Goal: Information Seeking & Learning: Check status

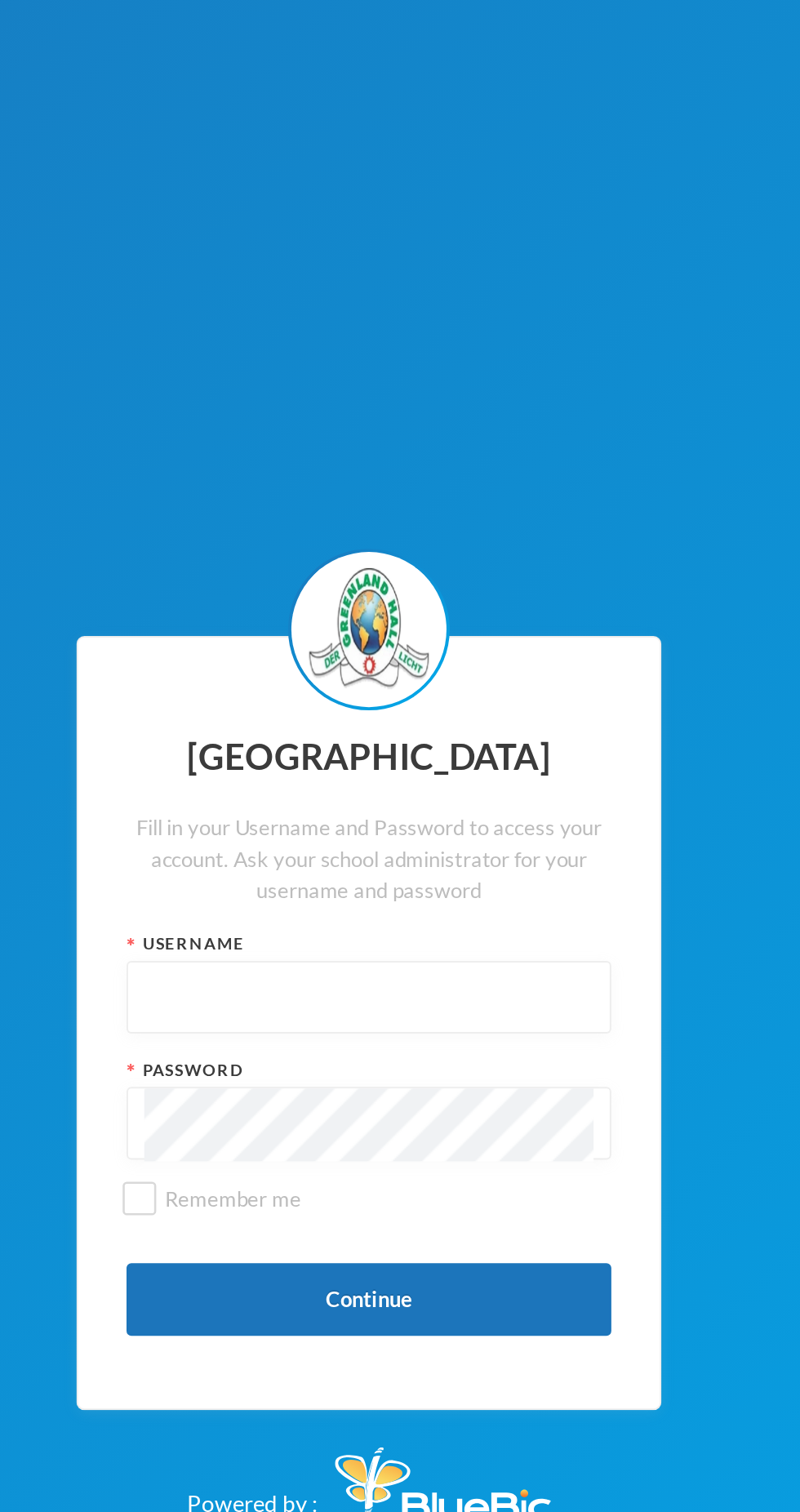
click at [438, 741] on input "text" at bounding box center [400, 738] width 227 height 36
type input "Glh25cs01"
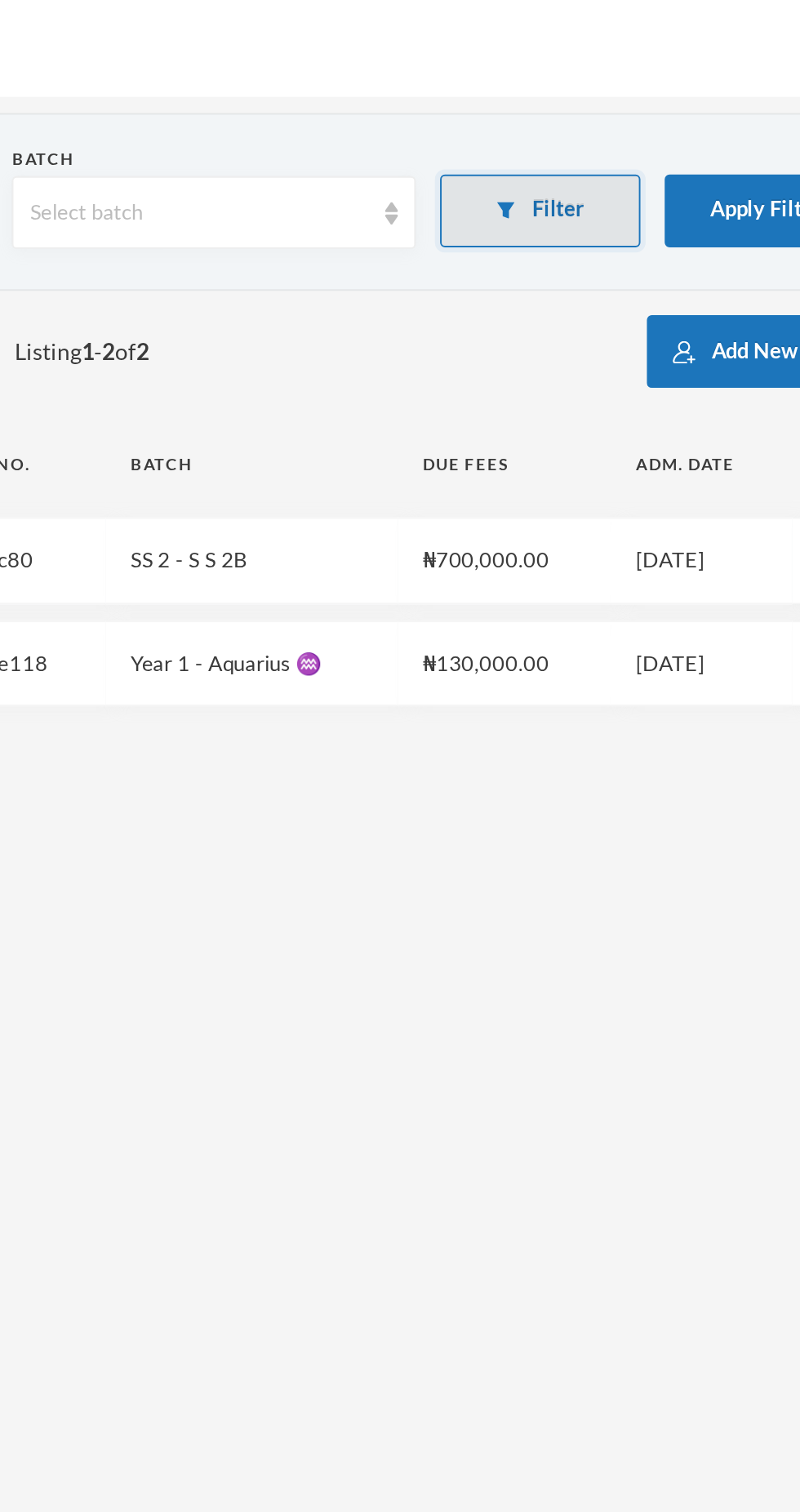
click at [618, 108] on button "Filter" at bounding box center [610, 106] width 102 height 36
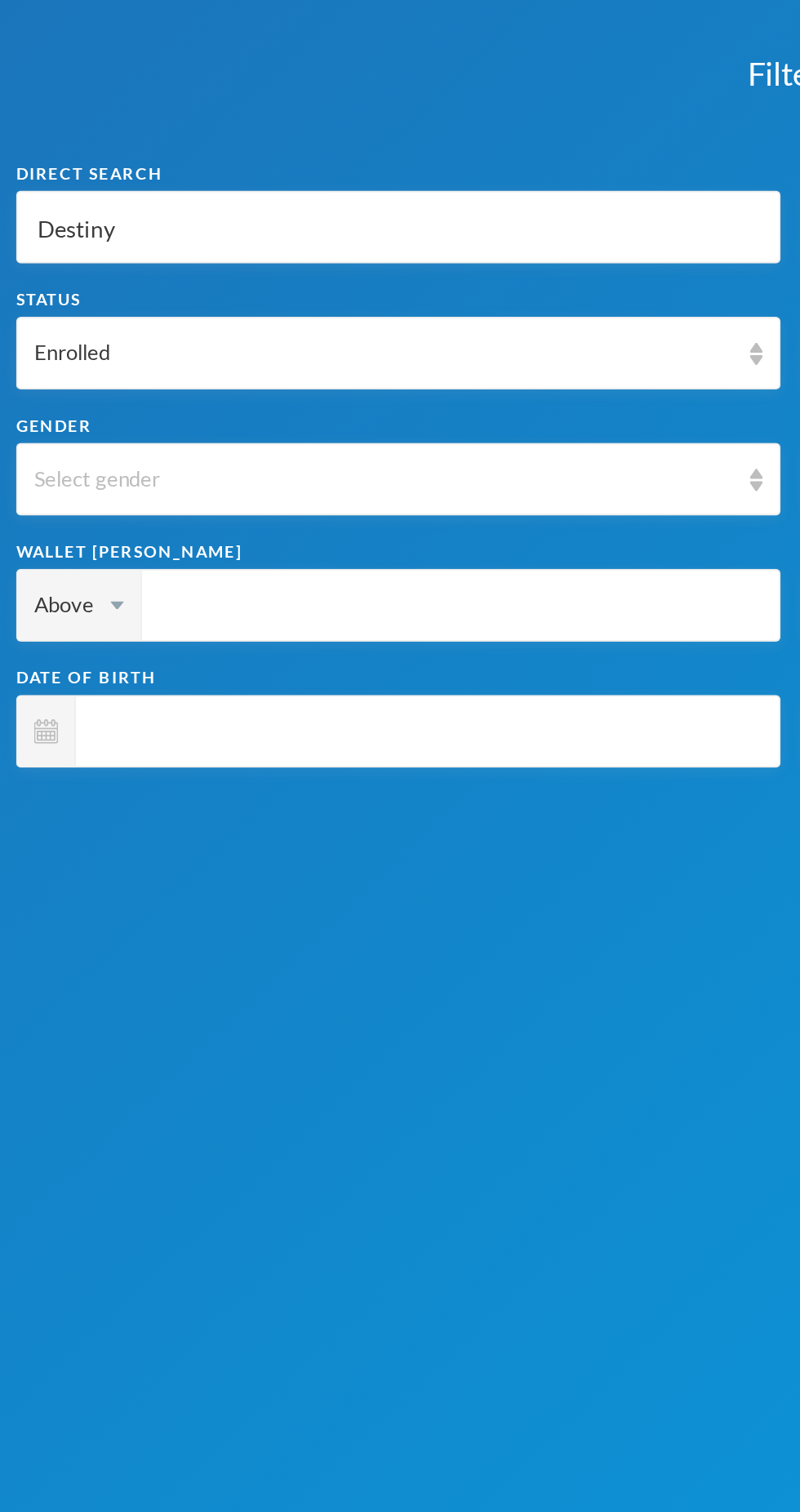
click at [97, 112] on input "Destiny" at bounding box center [200, 114] width 368 height 36
type input "Destin"
type input "Desti"
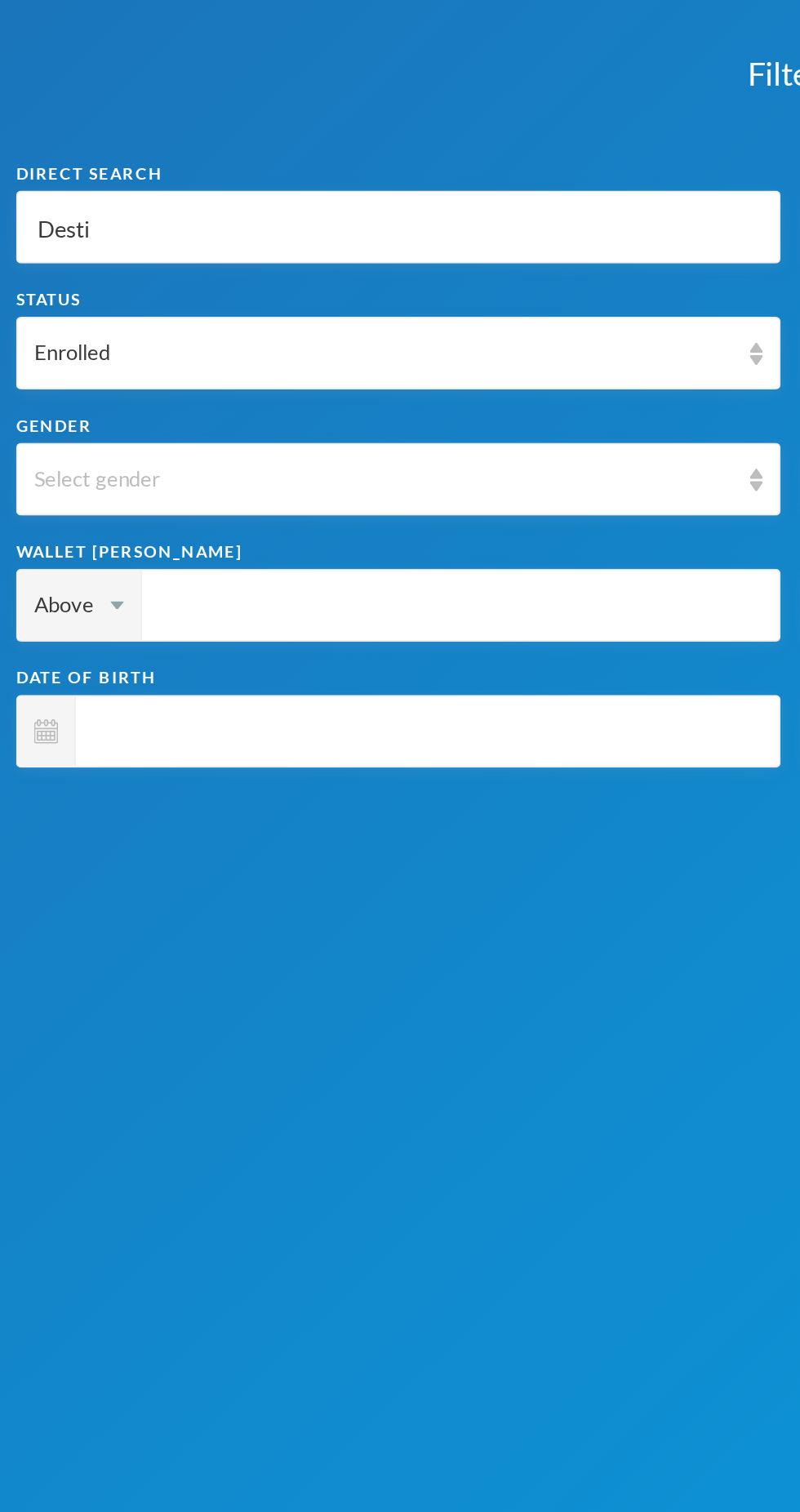
type input "Dest"
type input "Des"
type input "De"
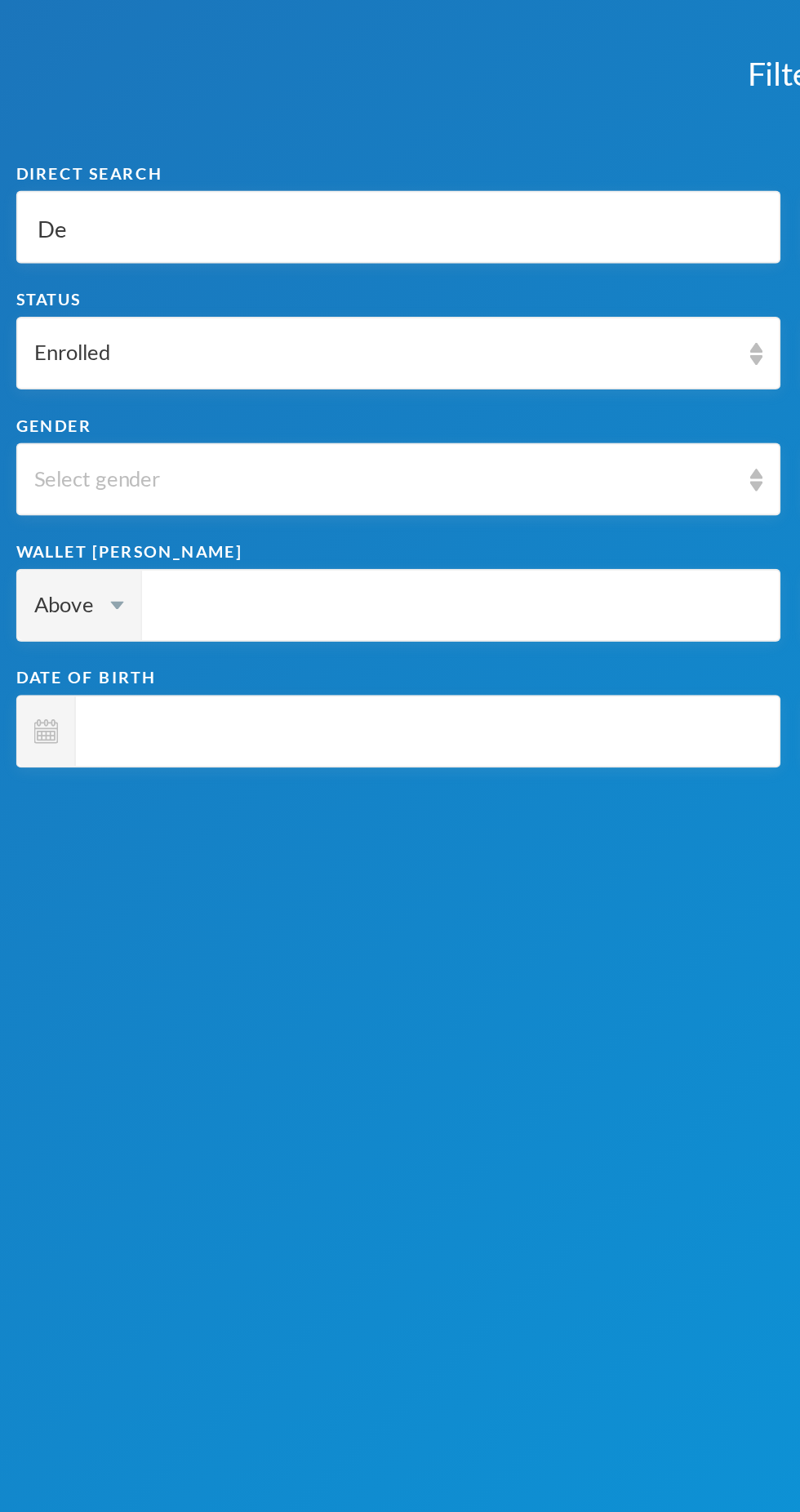
type input "De"
type input "D"
type input "A"
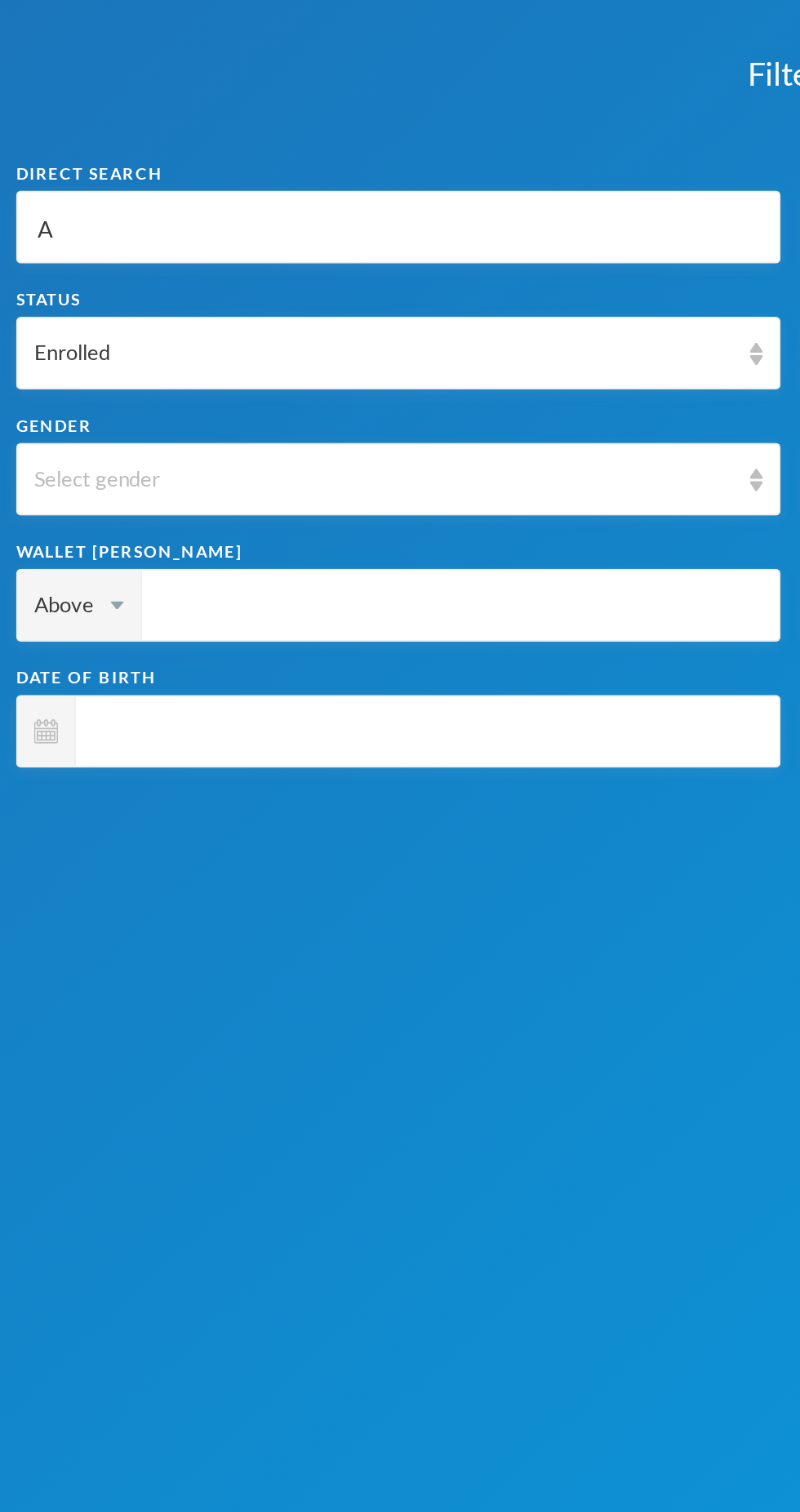
type input "At"
type input "Ata"
type input "Atan"
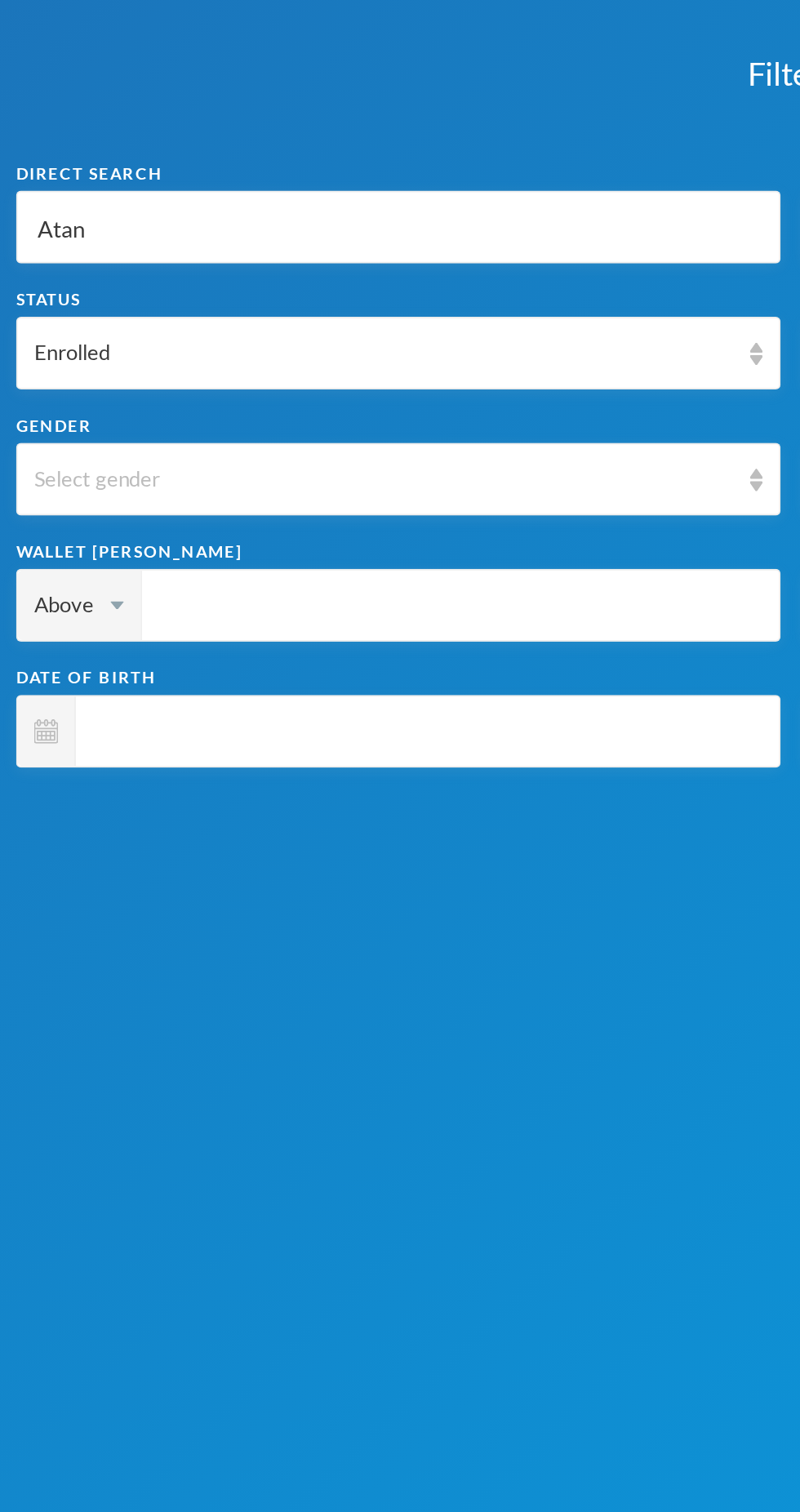
type input "Atan"
type input "Atand"
type input "Atanda"
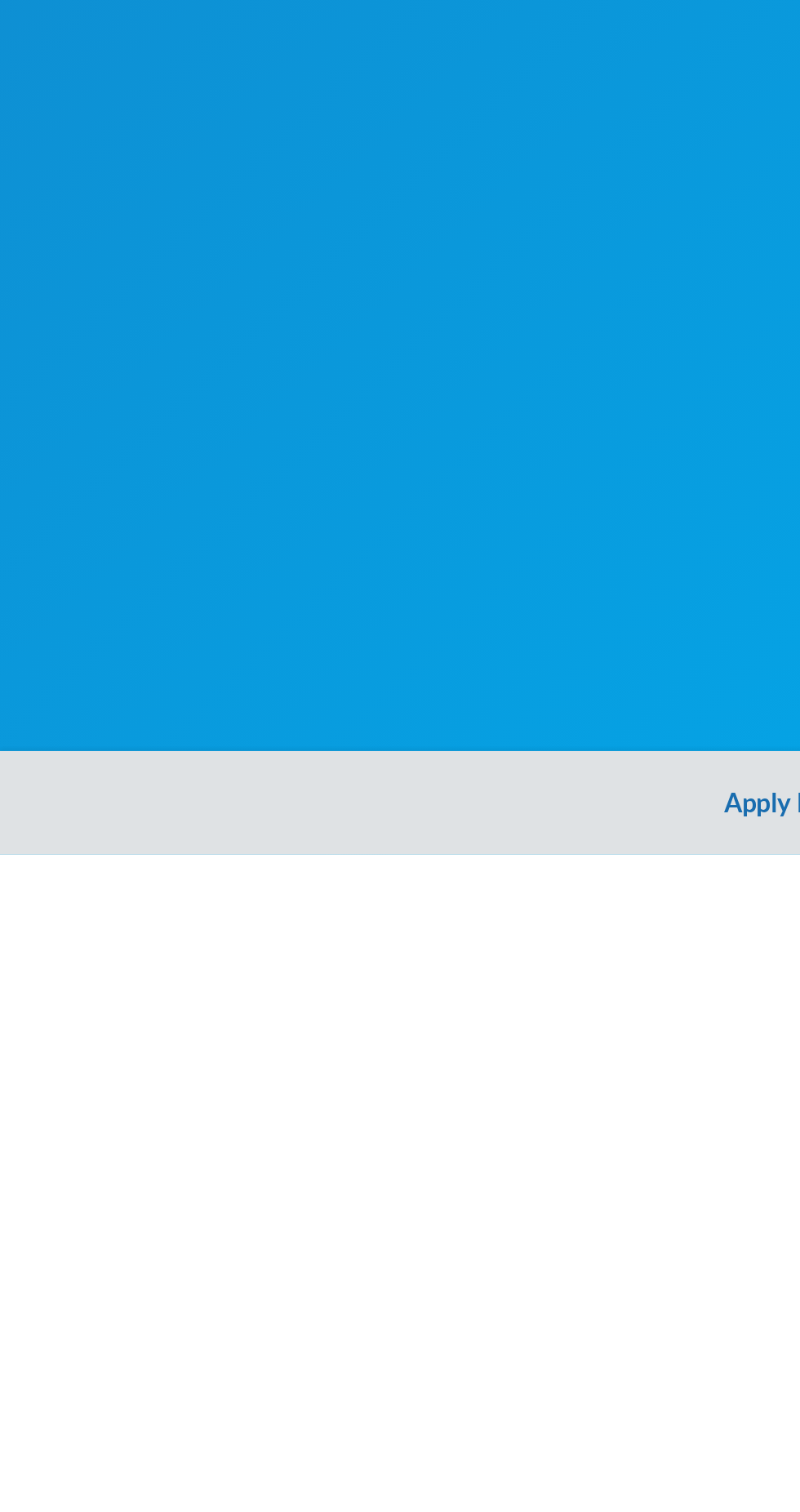
type input "Atanda"
click at [374, 1489] on button "Apply Filter" at bounding box center [400, 1485] width 800 height 52
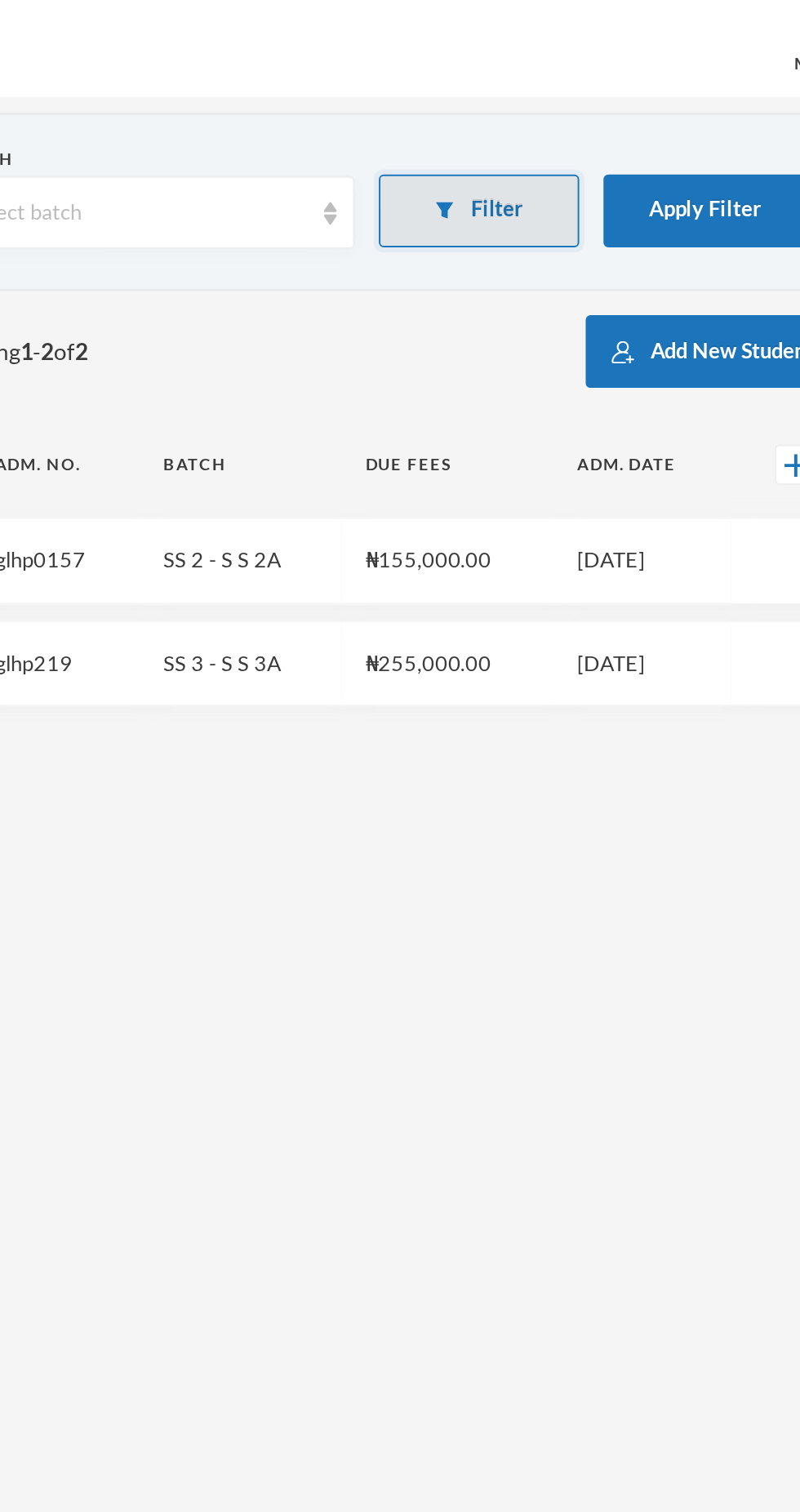
click at [612, 109] on button "Filter" at bounding box center [610, 106] width 102 height 36
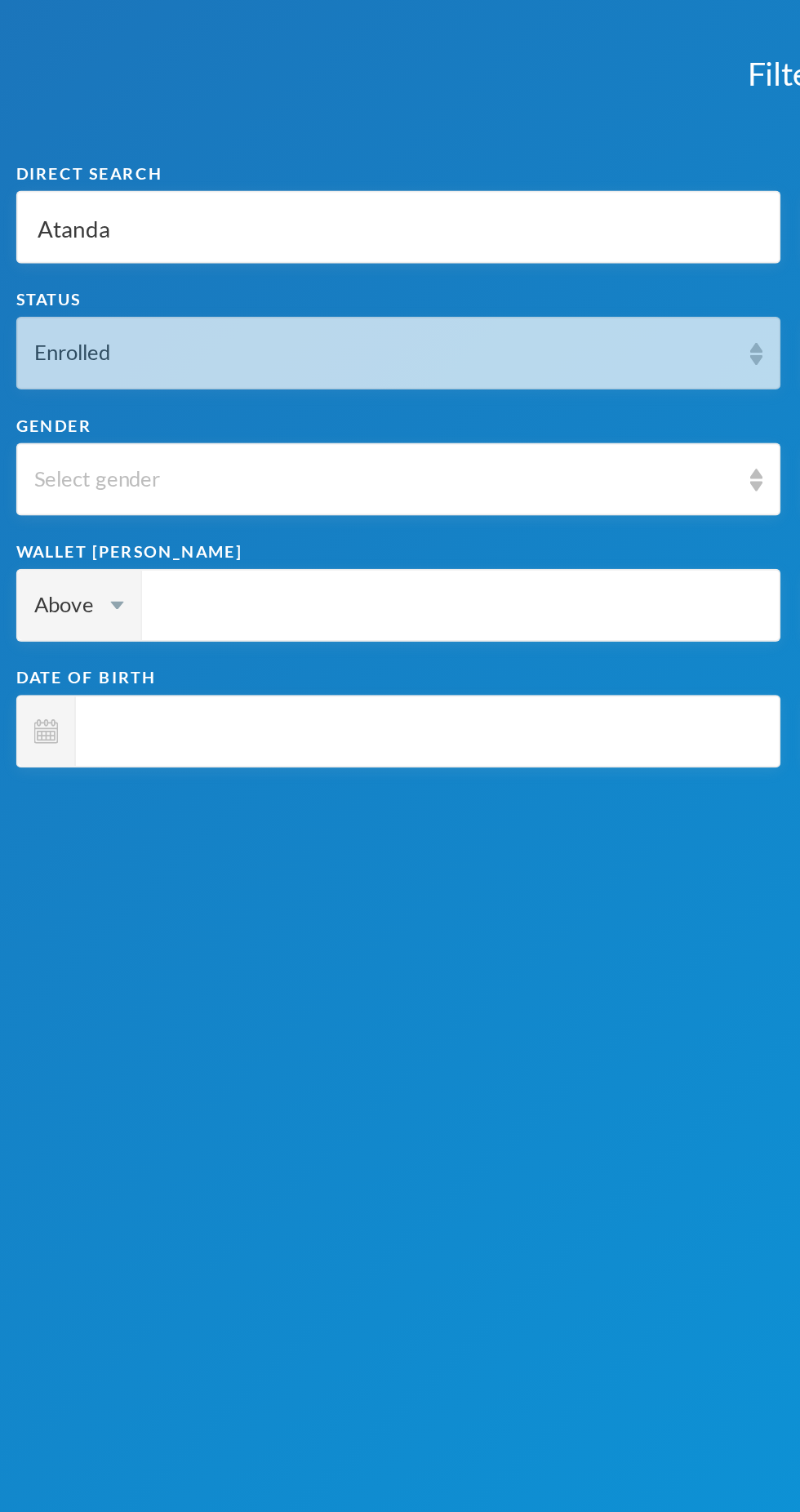
click at [354, 171] on div "Enrolled" at bounding box center [193, 179] width 353 height 17
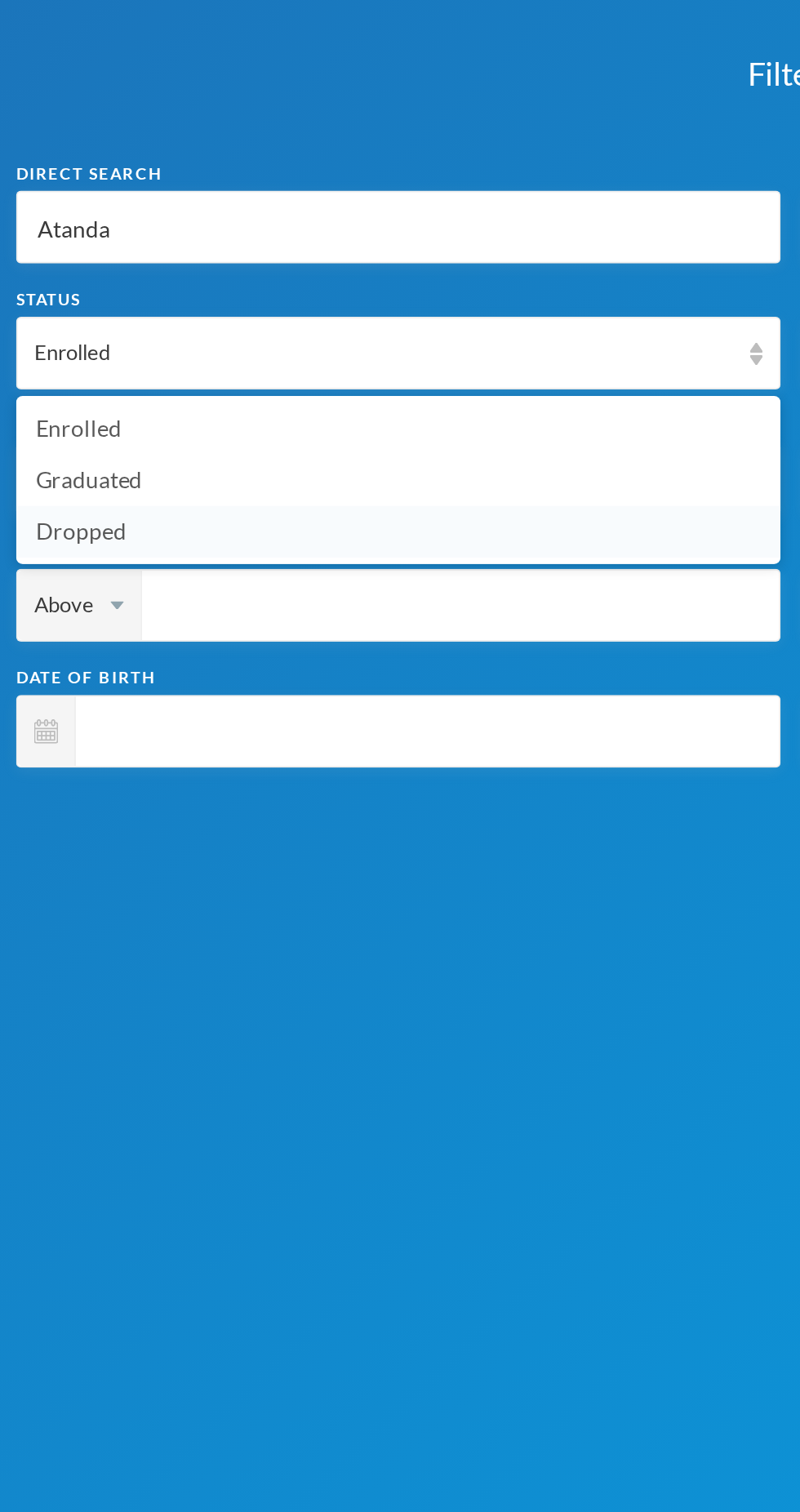
click at [225, 257] on li "Dropped" at bounding box center [200, 268] width 386 height 26
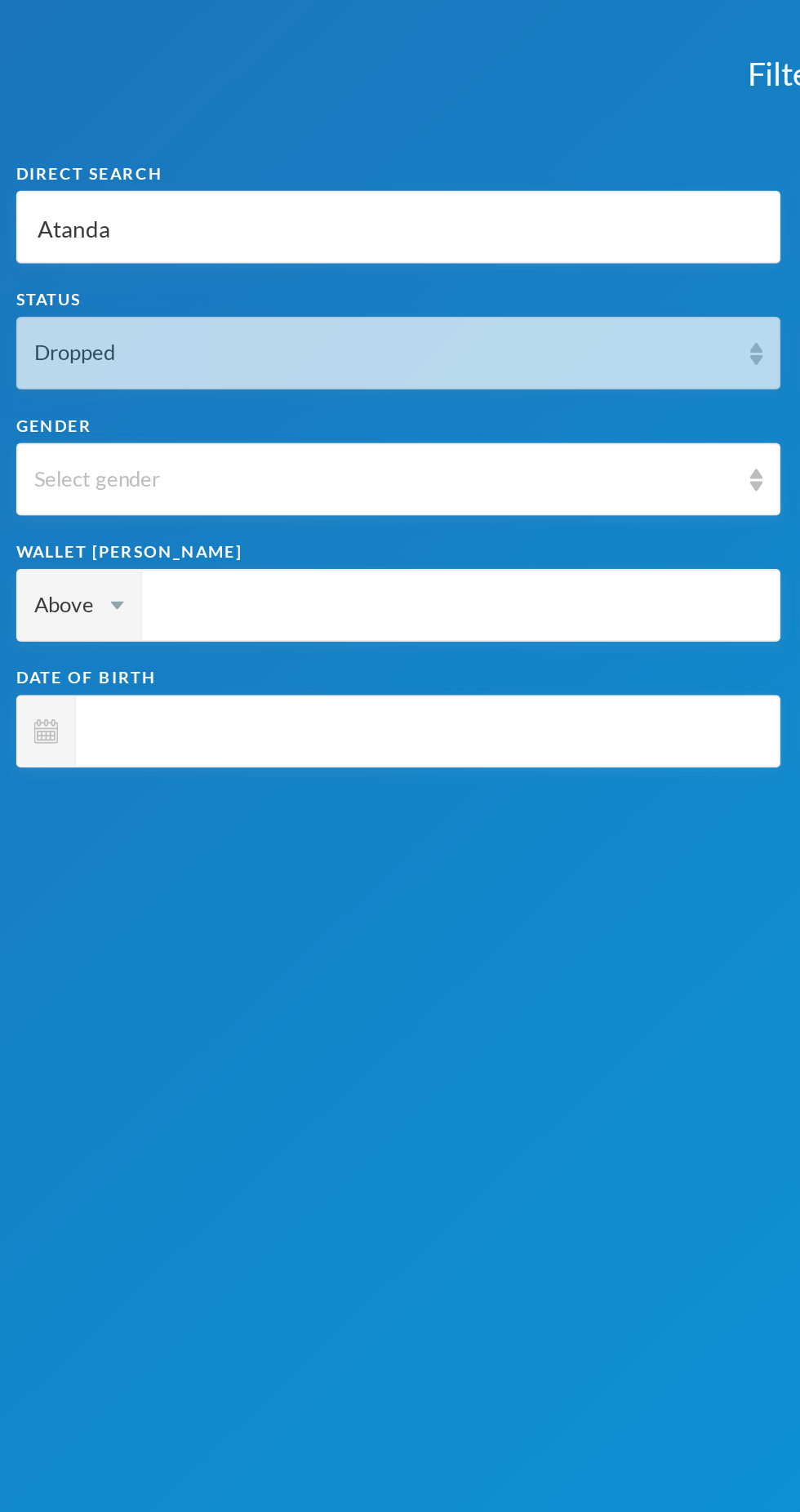
click at [282, 176] on div "Dropped" at bounding box center [193, 179] width 353 height 17
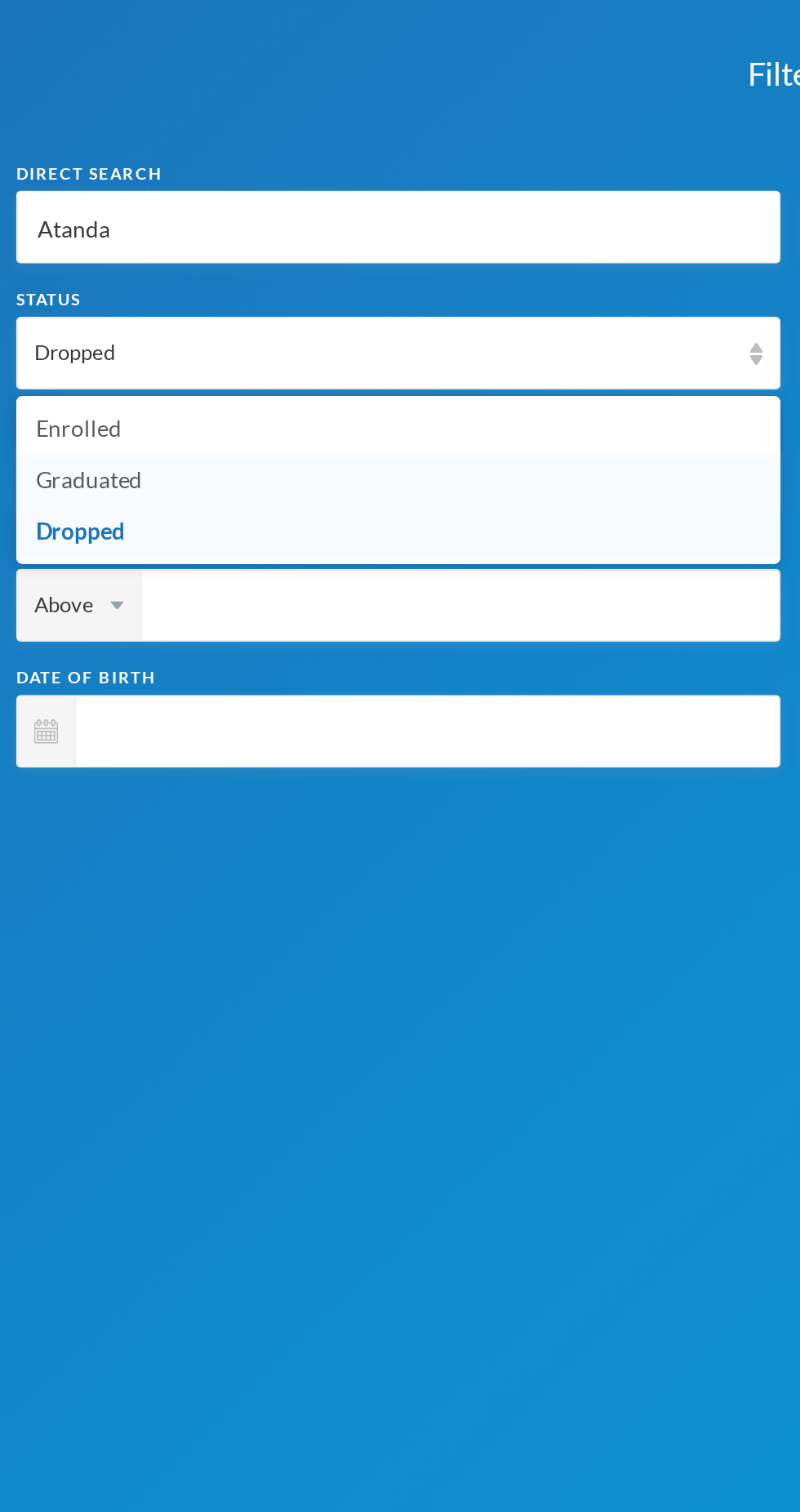
click at [216, 243] on li "Graduated" at bounding box center [200, 243] width 386 height 26
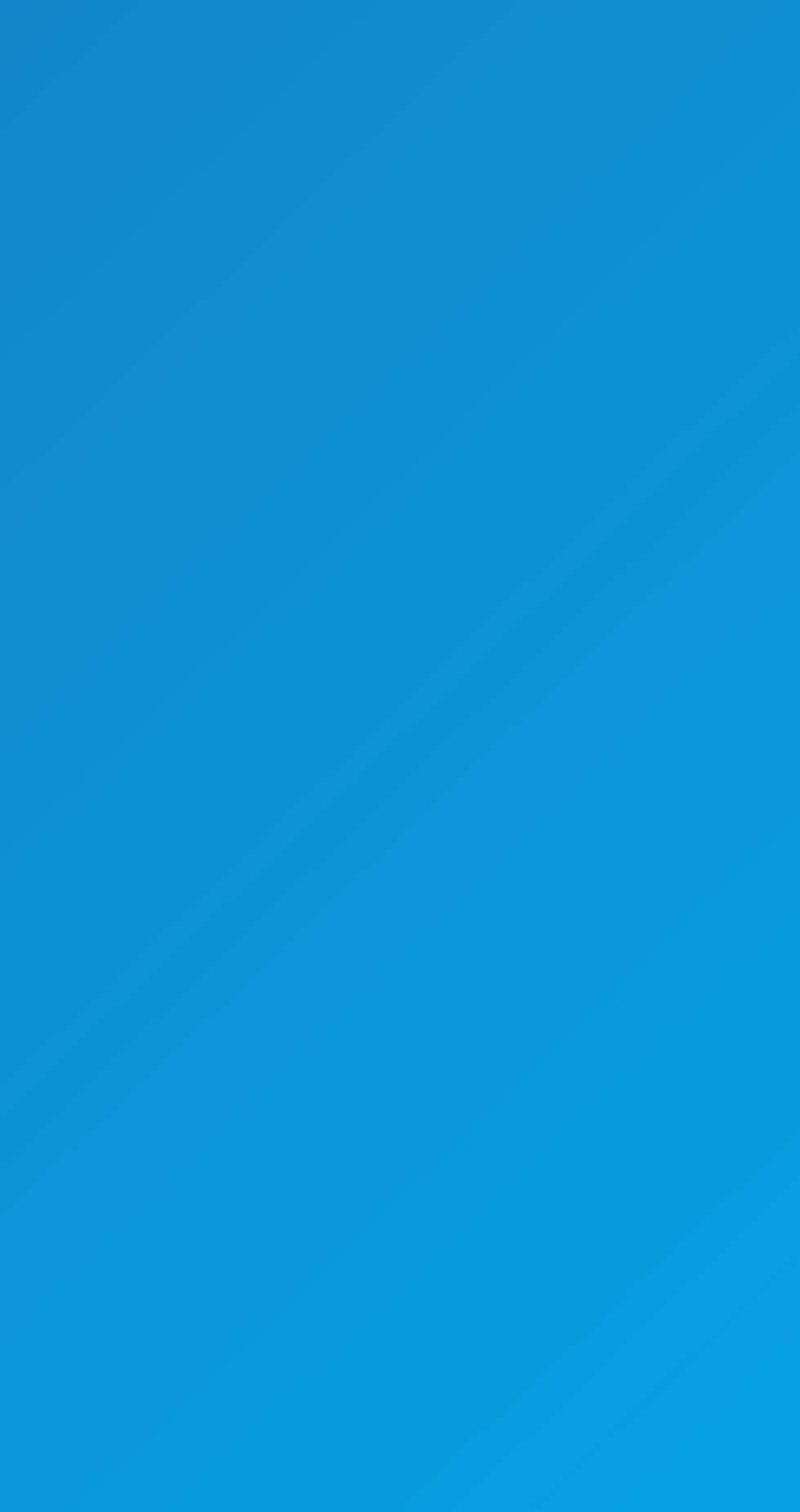
scroll to position [49, 0]
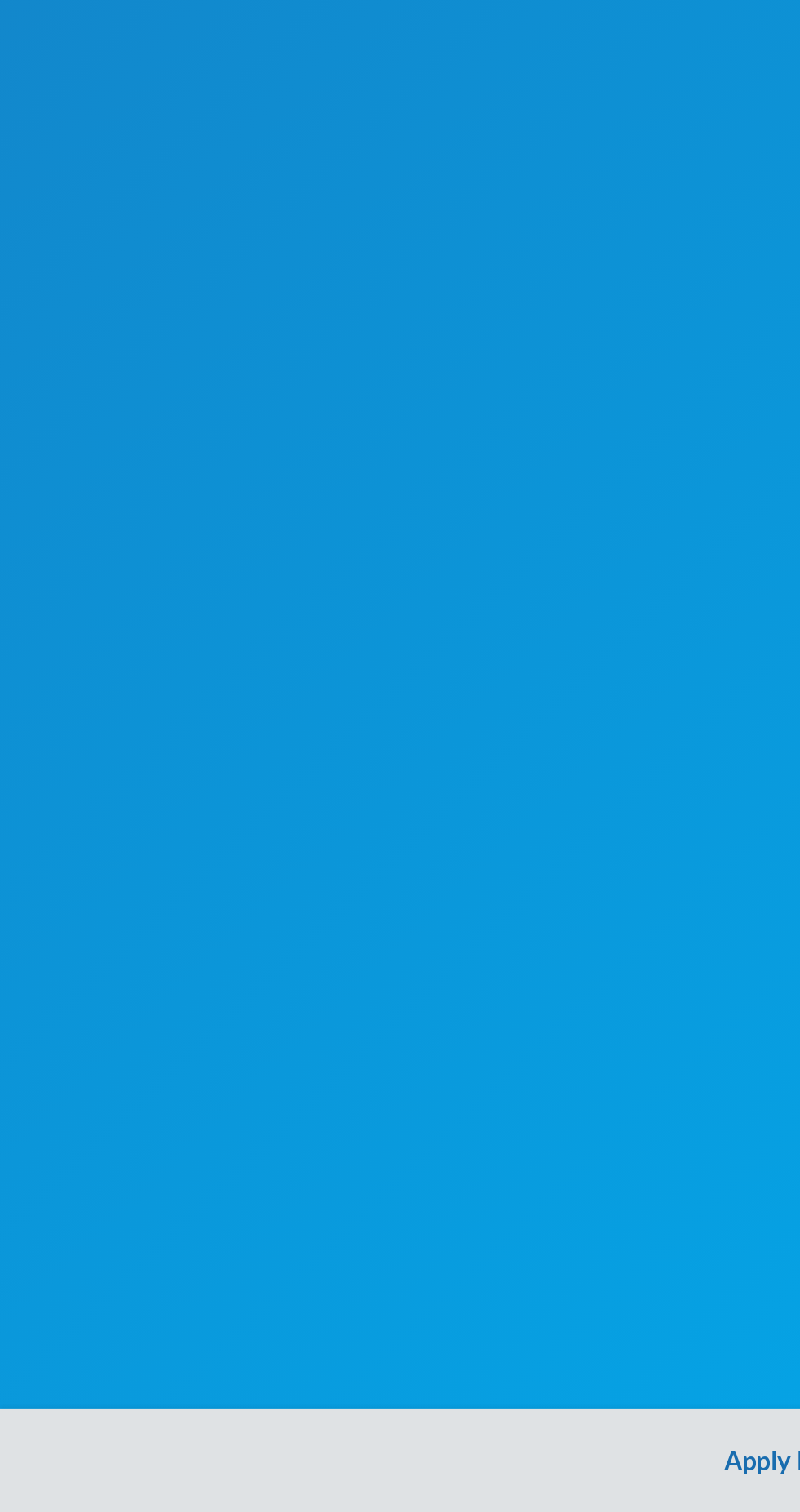
click at [389, 1496] on button "Apply Filter" at bounding box center [400, 1485] width 800 height 52
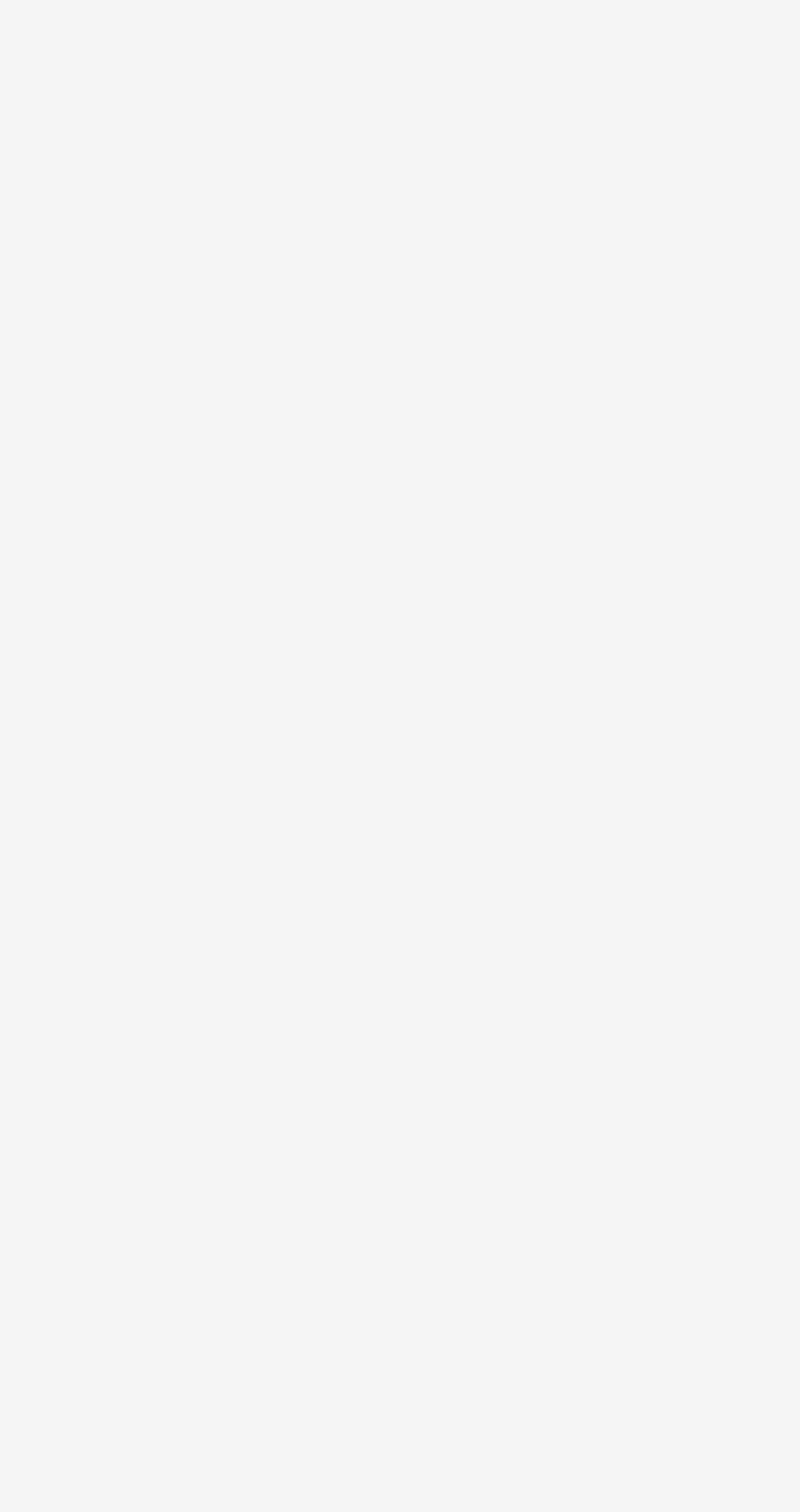
scroll to position [0, 0]
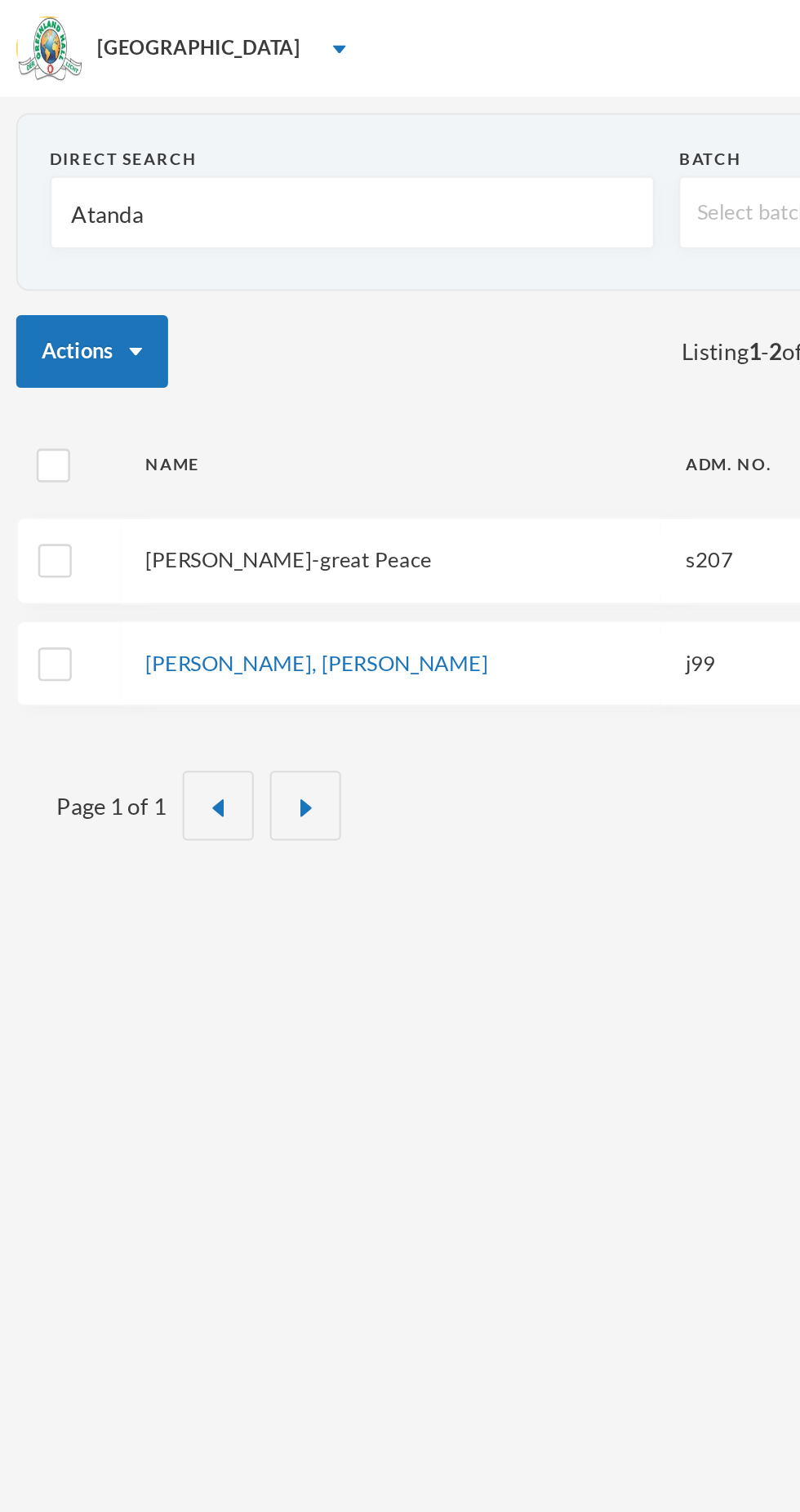
click at [171, 283] on link "[PERSON_NAME]-great Peace" at bounding box center [145, 282] width 145 height 13
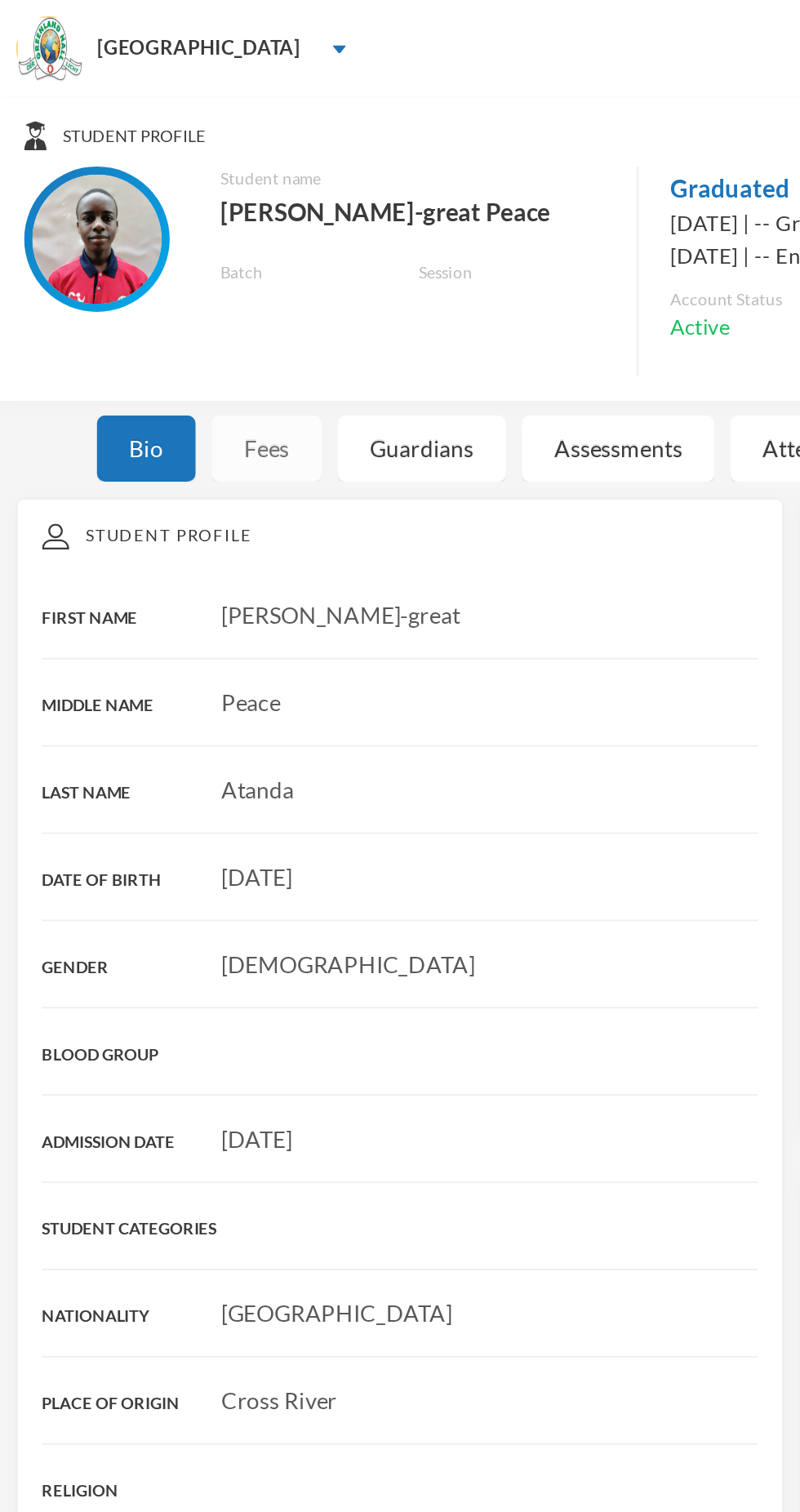
click at [132, 234] on div "Fees" at bounding box center [134, 227] width 55 height 34
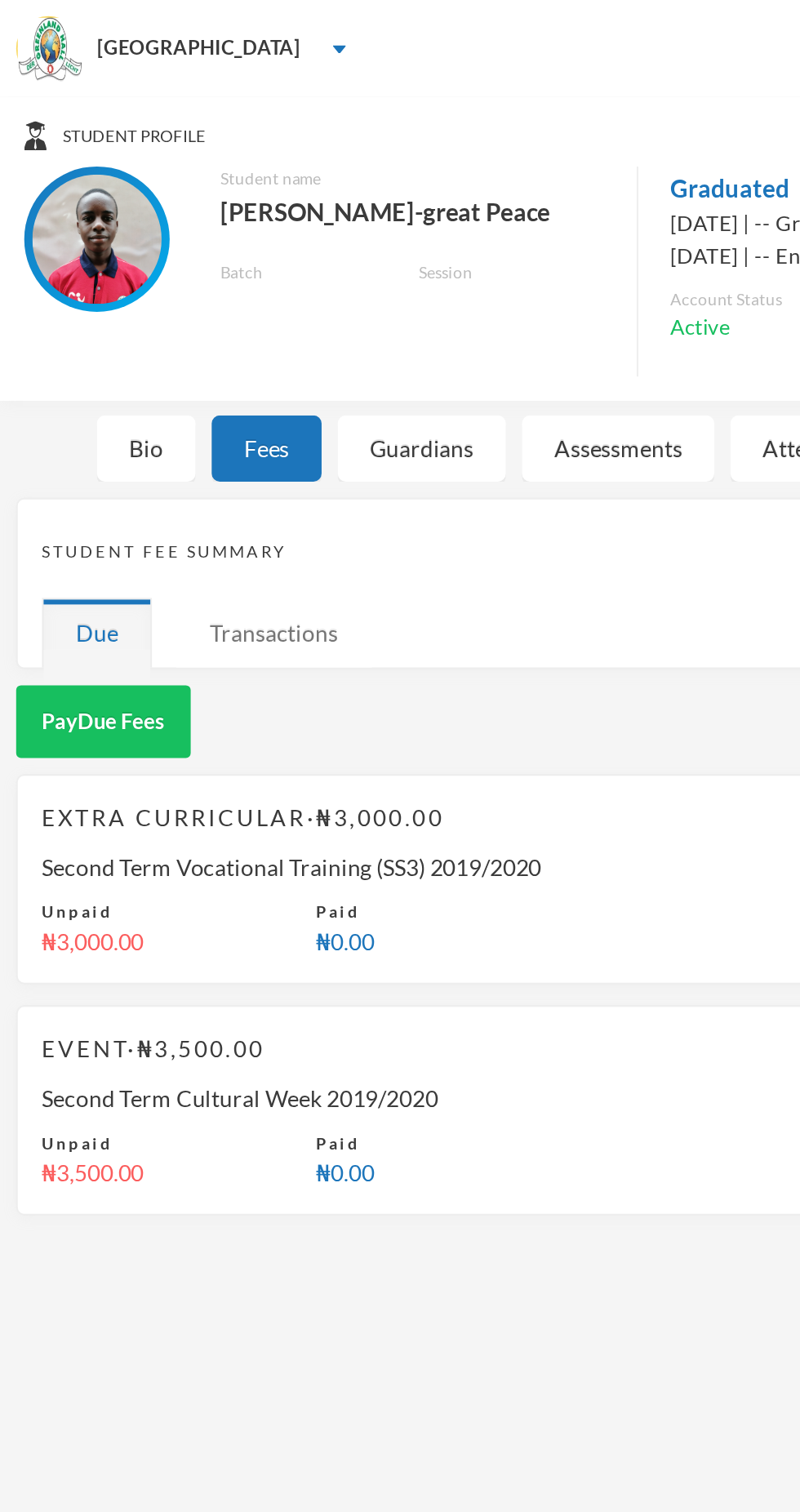
click at [135, 313] on div "Transactions" at bounding box center [138, 320] width 99 height 36
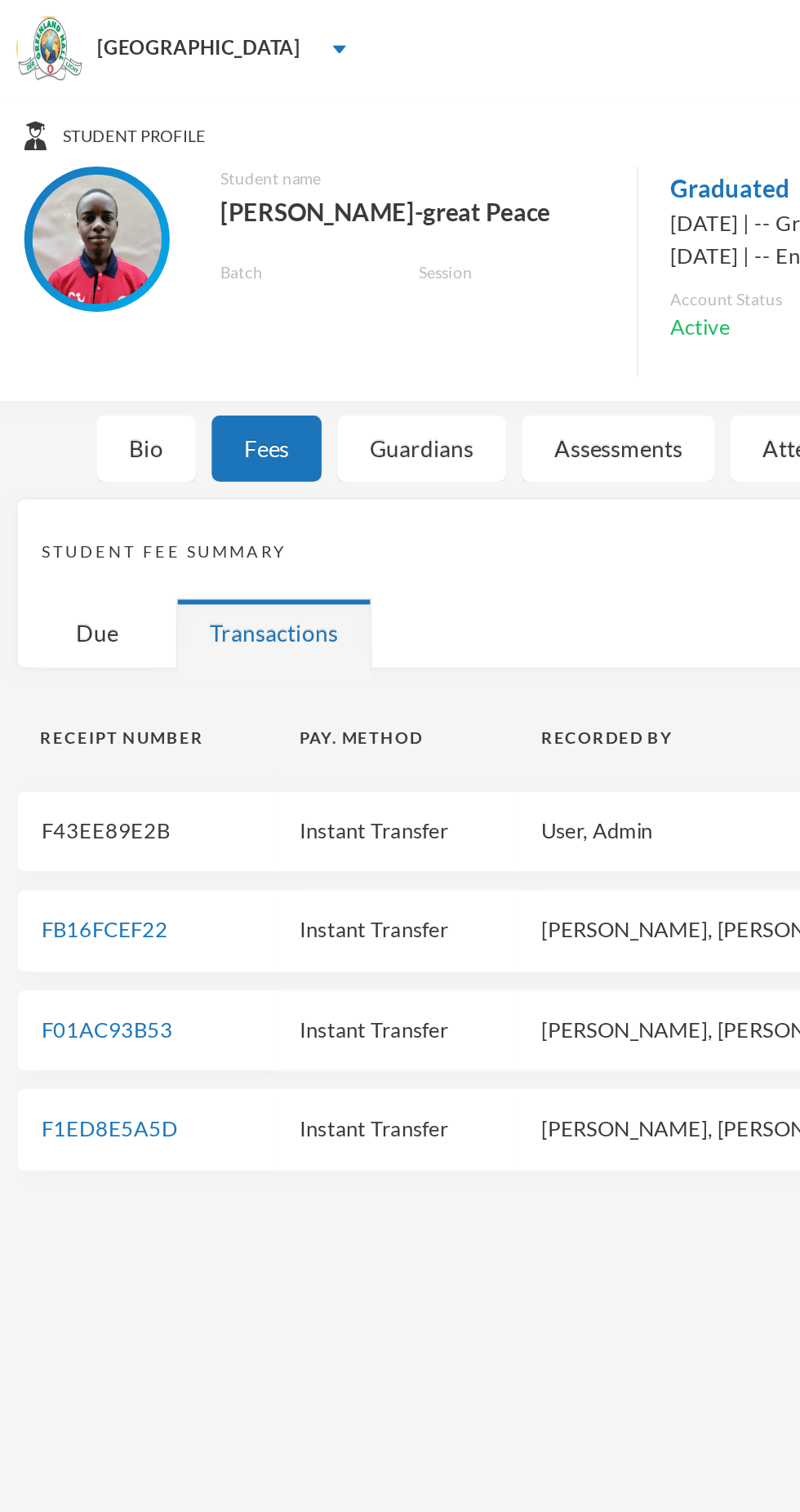
click at [59, 423] on link "F43EE89E2B" at bounding box center [53, 419] width 64 height 13
